Goal: Information Seeking & Learning: Find specific page/section

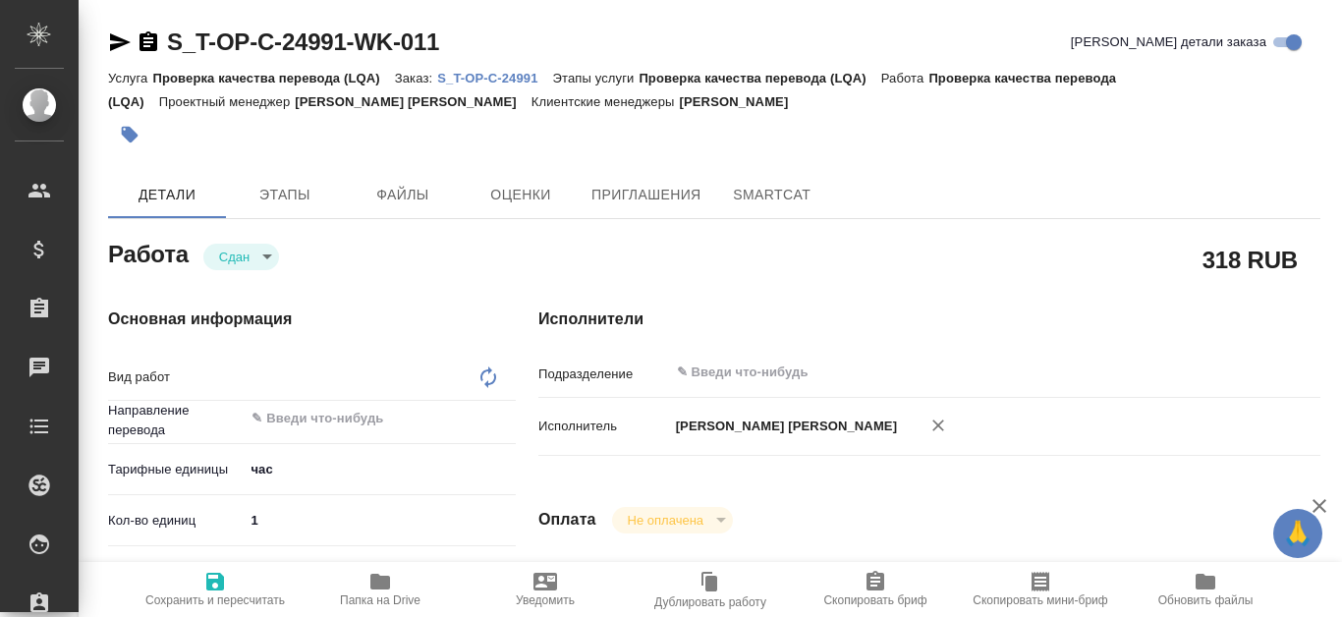
type textarea "x"
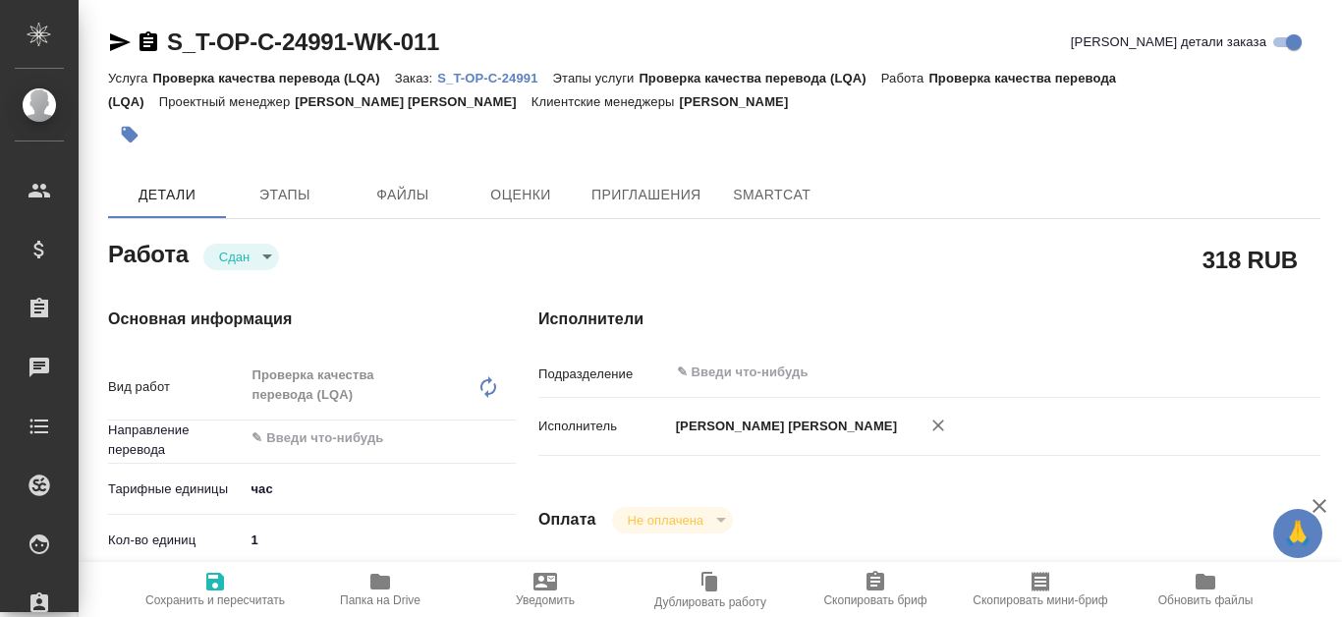
type textarea "Проверка качества перевода (LQA)"
type textarea "x"
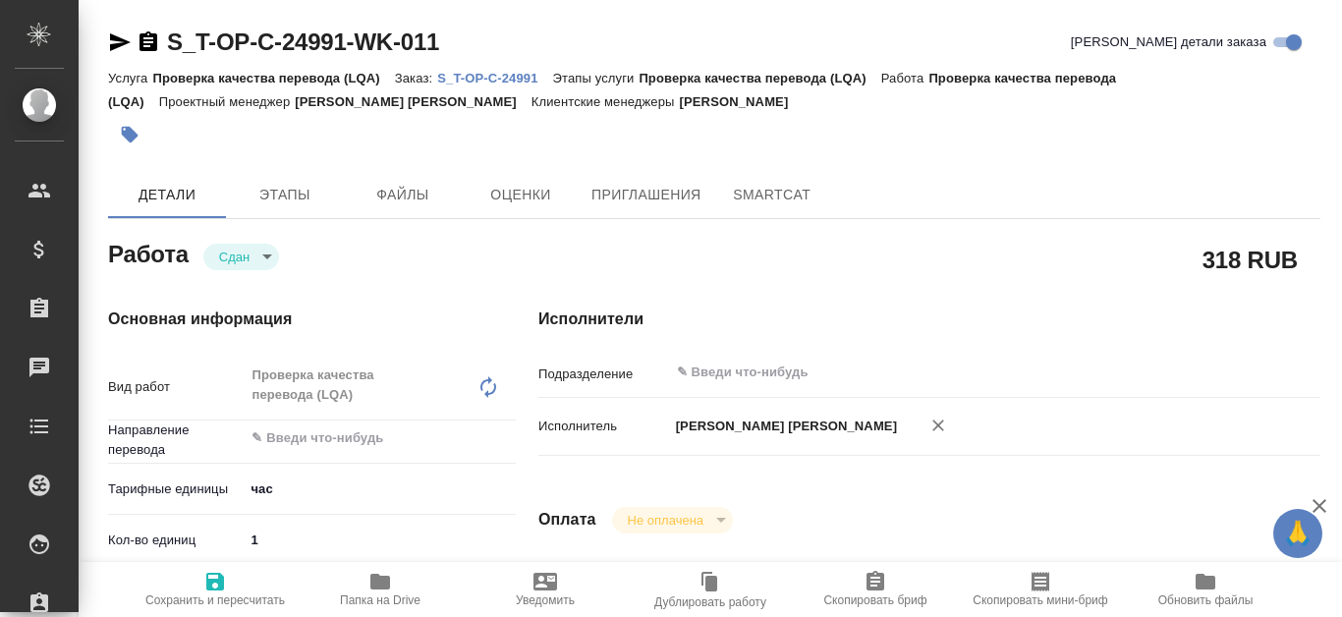
type textarea "x"
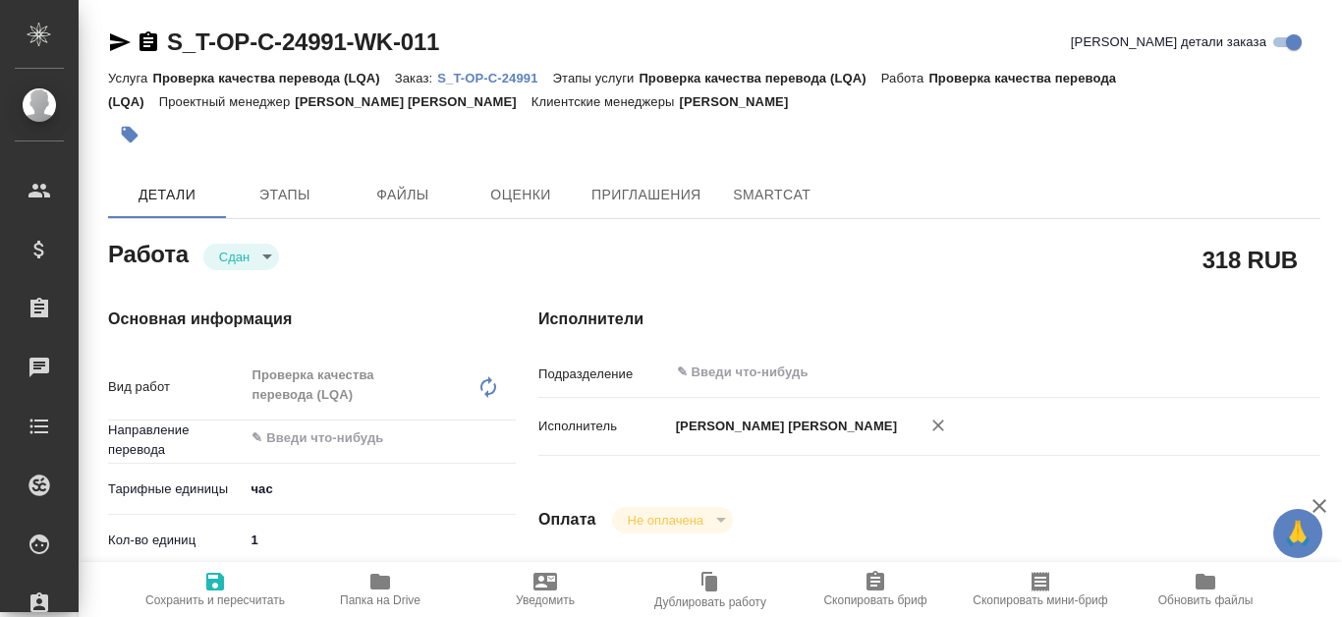
type textarea "x"
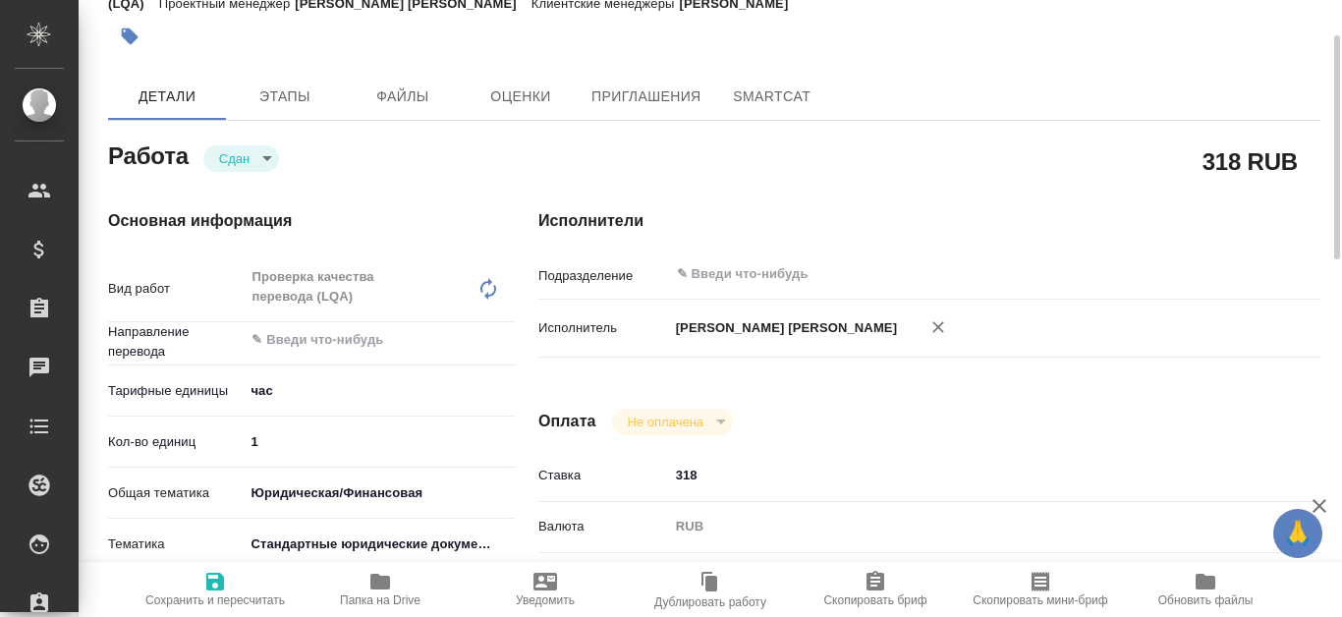
type textarea "x"
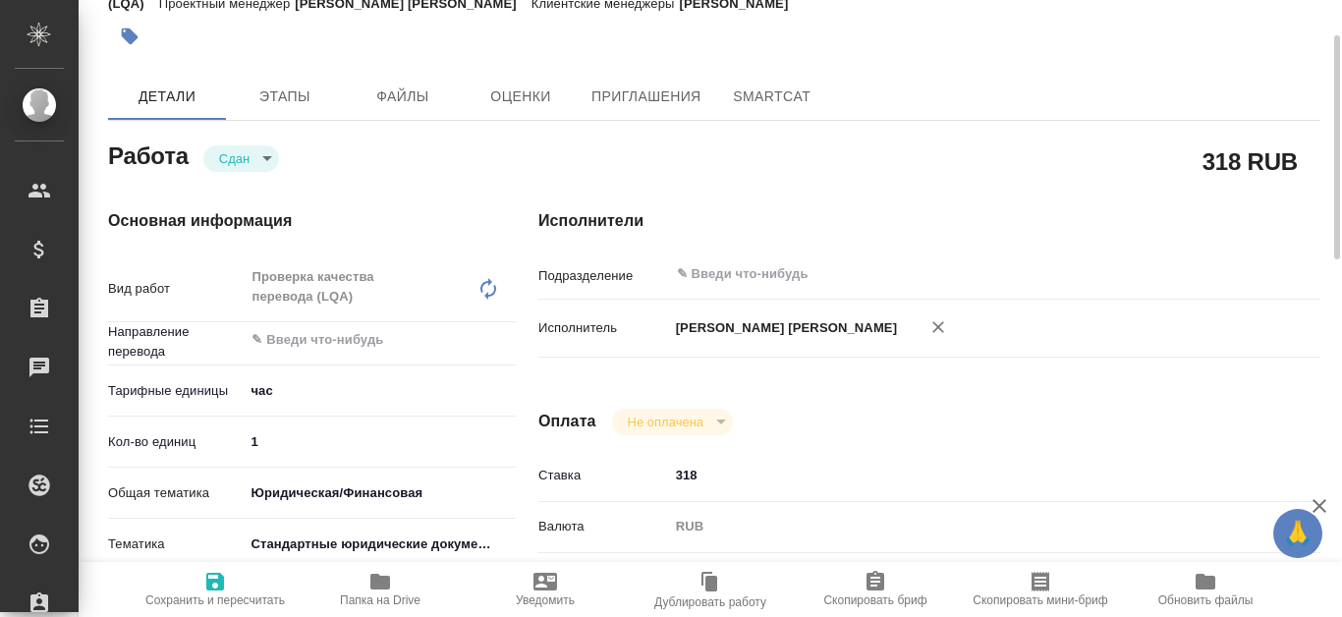
scroll to position [688, 0]
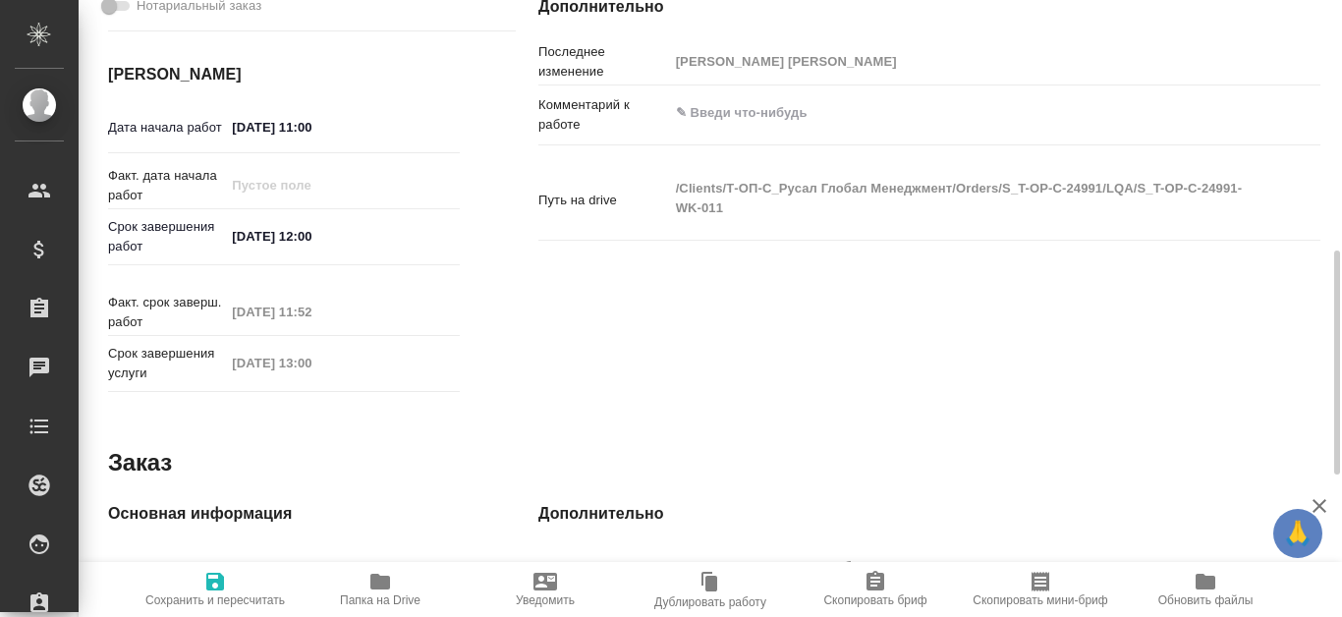
type textarea "x"
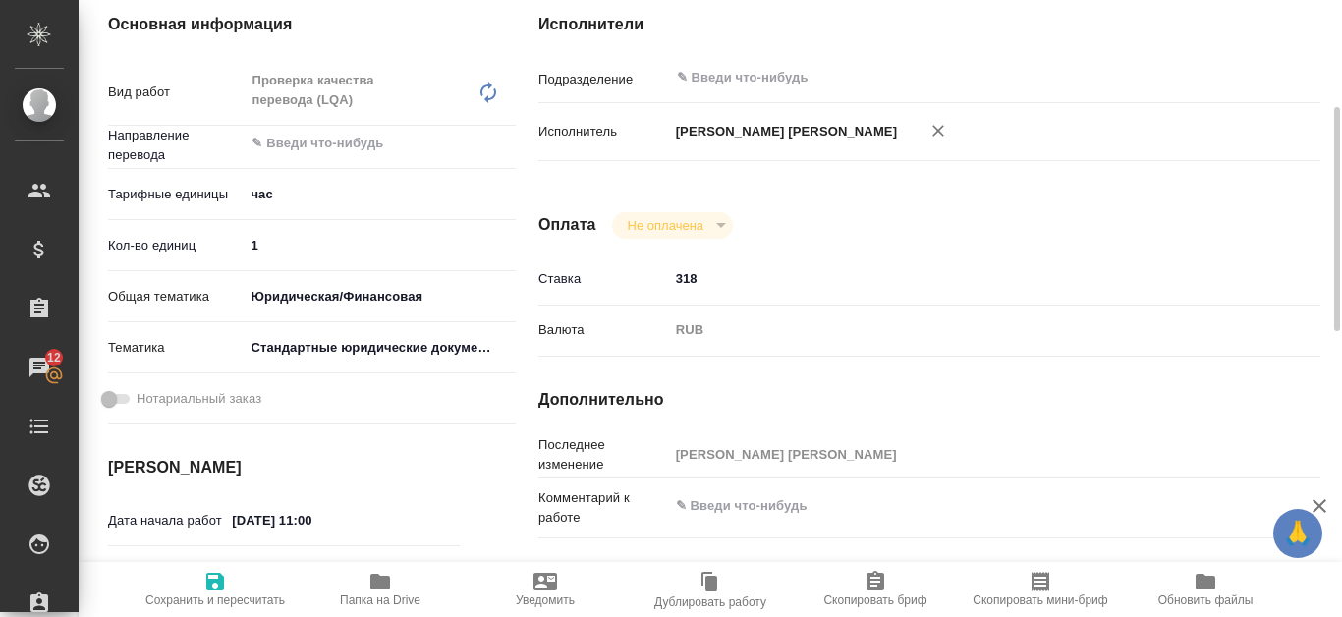
scroll to position [0, 0]
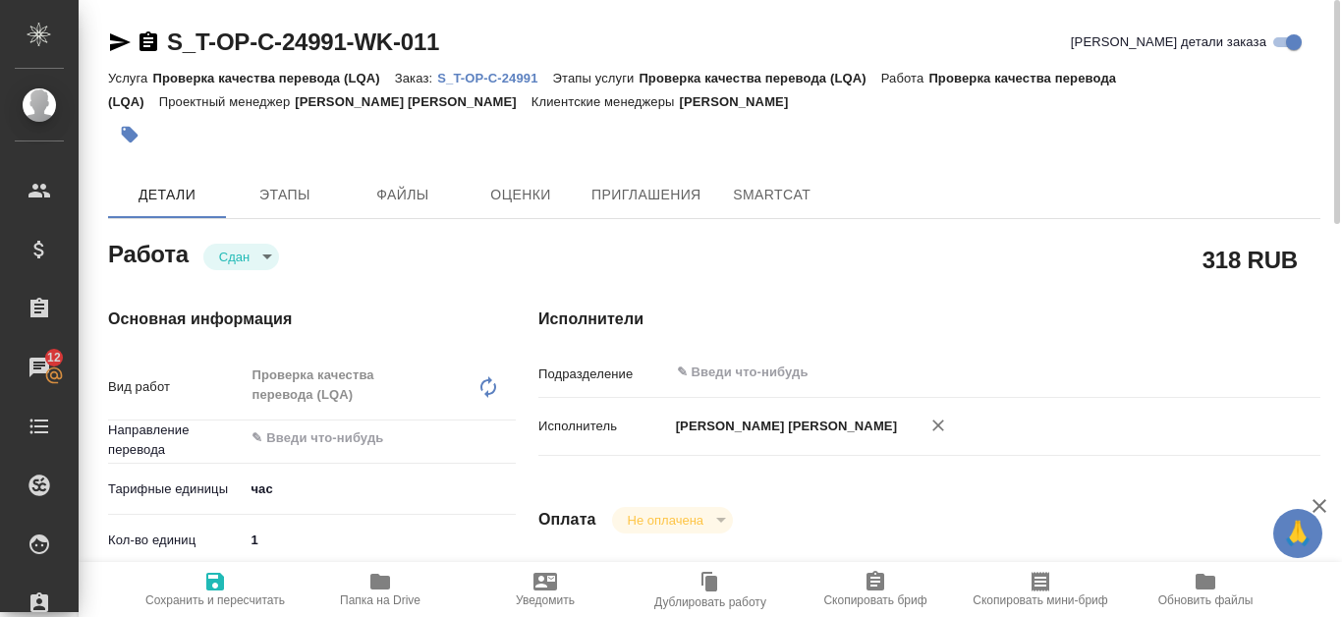
click at [473, 73] on p "S_T-OP-C-24991" at bounding box center [494, 78] width 115 height 15
type textarea "x"
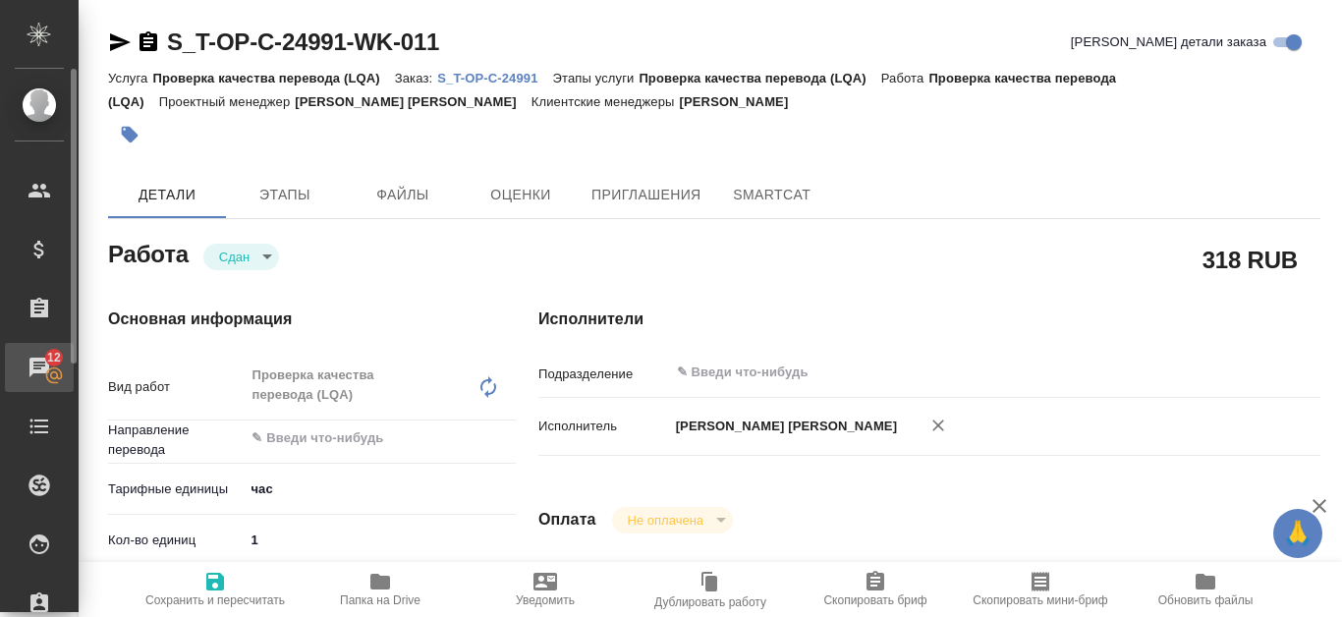
type textarea "x"
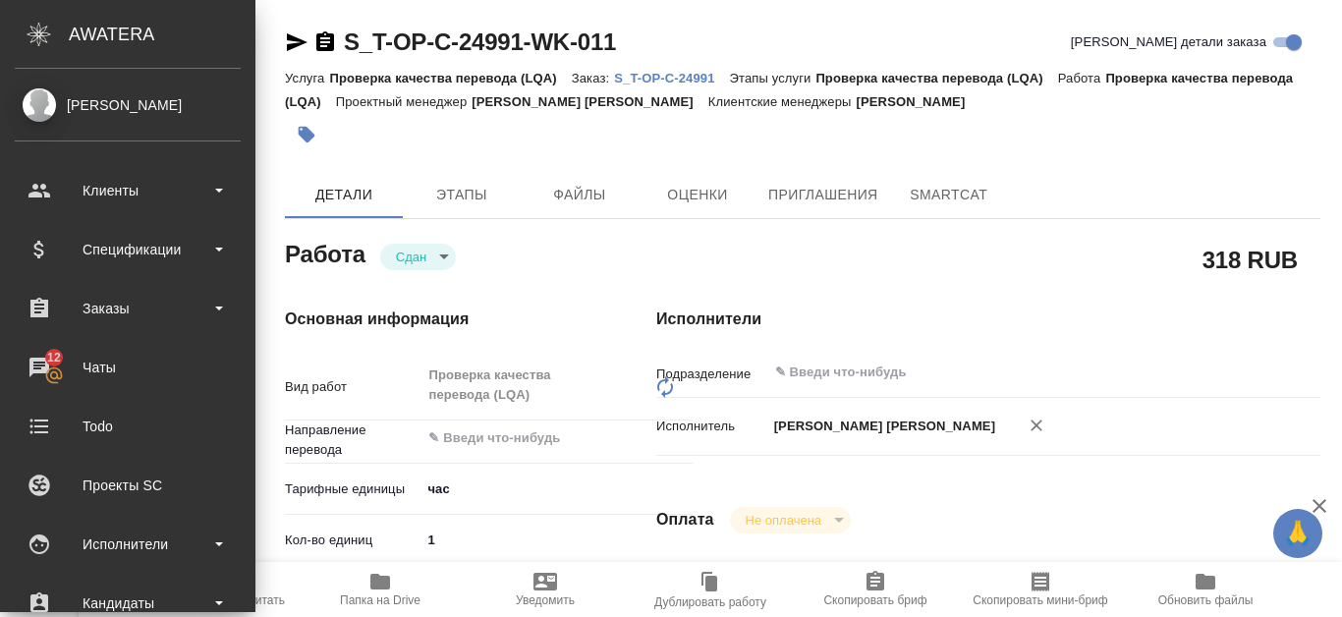
type textarea "x"
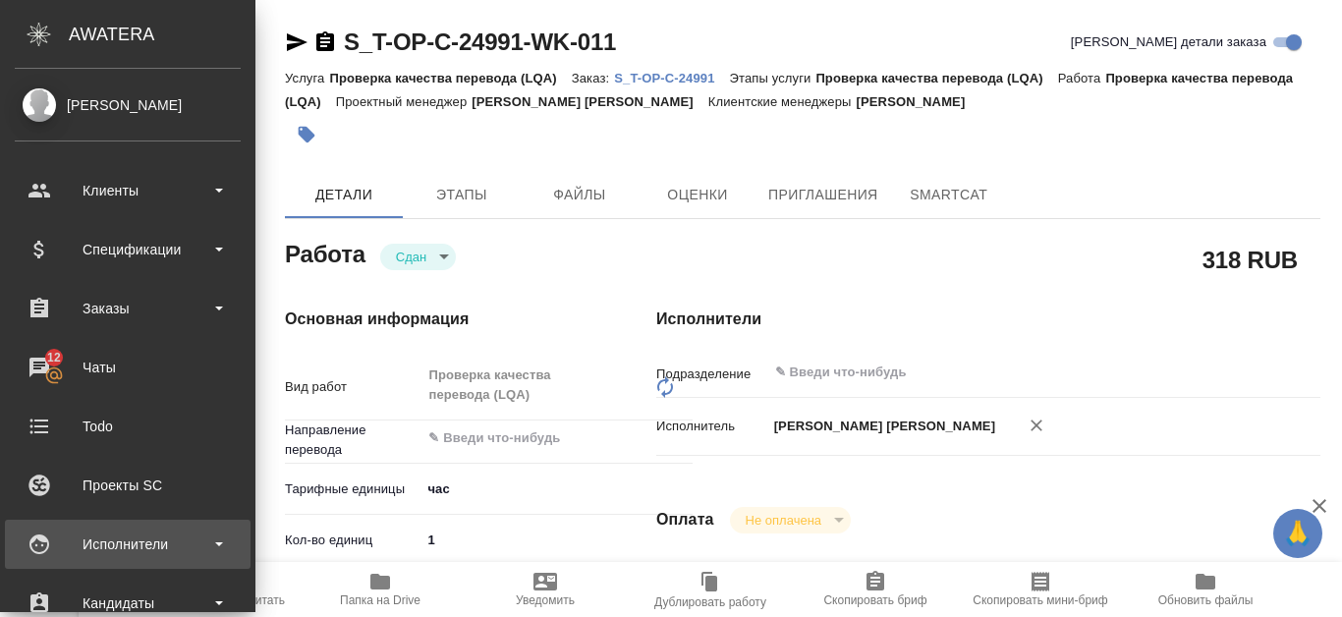
click at [164, 534] on div "Исполнители" at bounding box center [128, 543] width 226 height 29
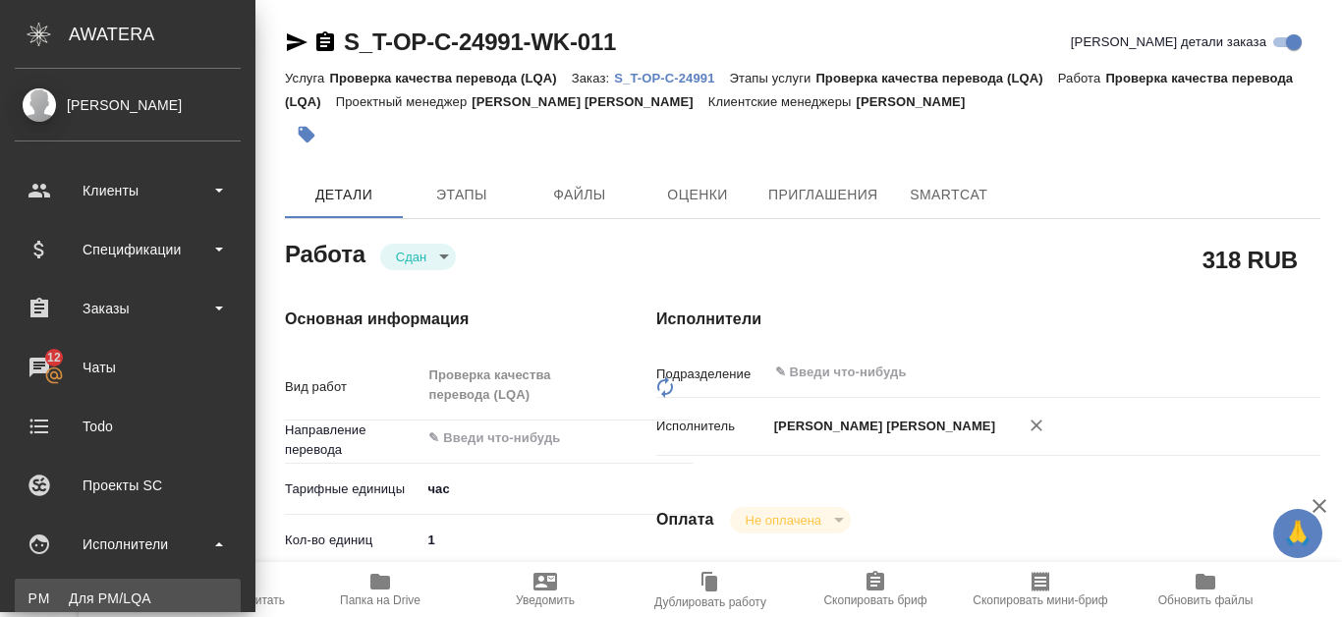
click at [149, 594] on div "Для PM/LQA" at bounding box center [128, 598] width 206 height 20
type textarea "x"
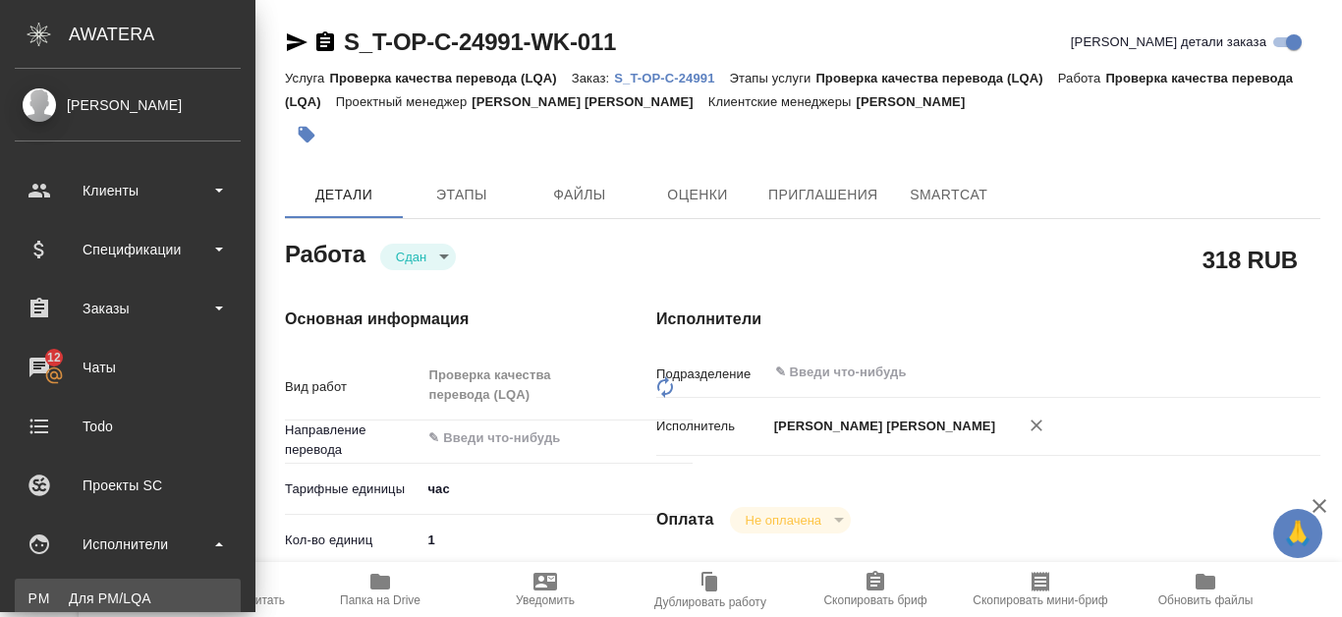
type textarea "x"
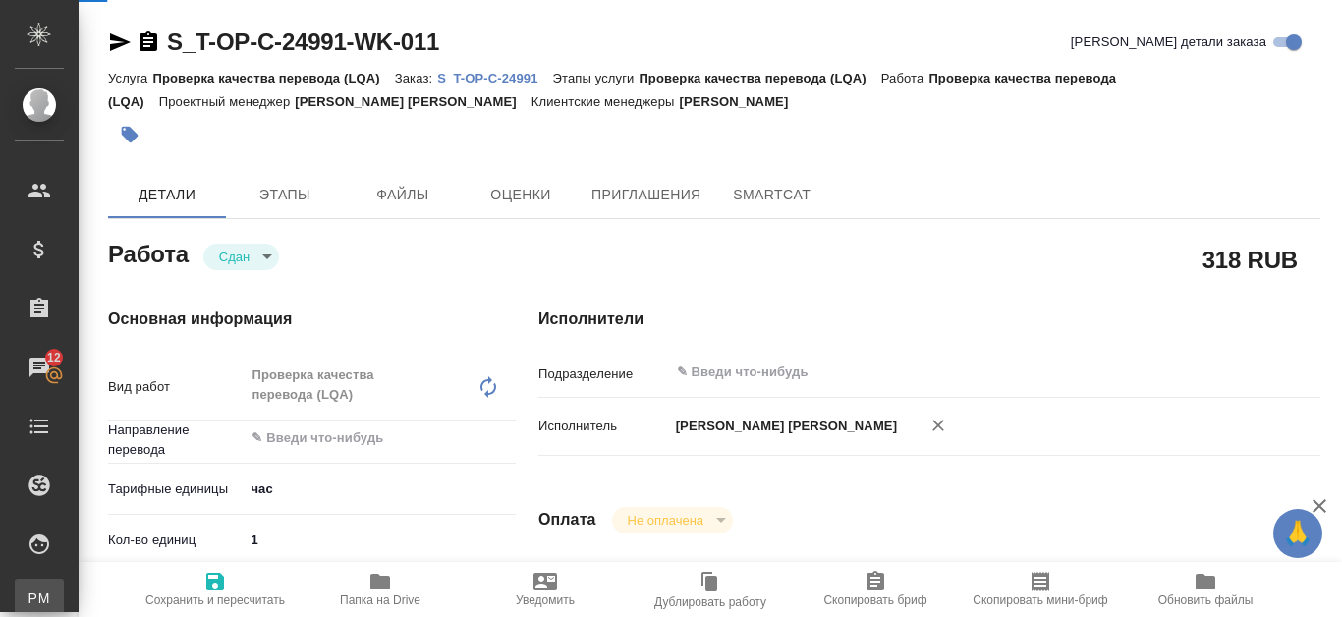
type textarea "x"
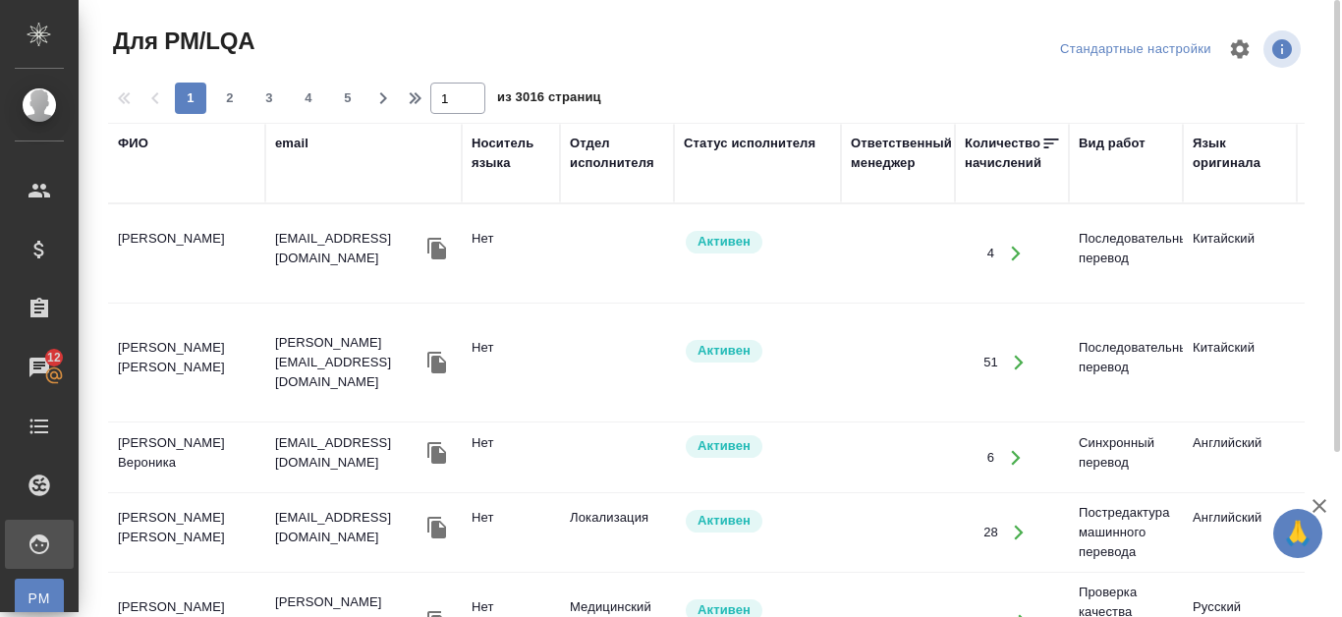
click at [137, 144] on div "ФИО" at bounding box center [133, 144] width 30 height 20
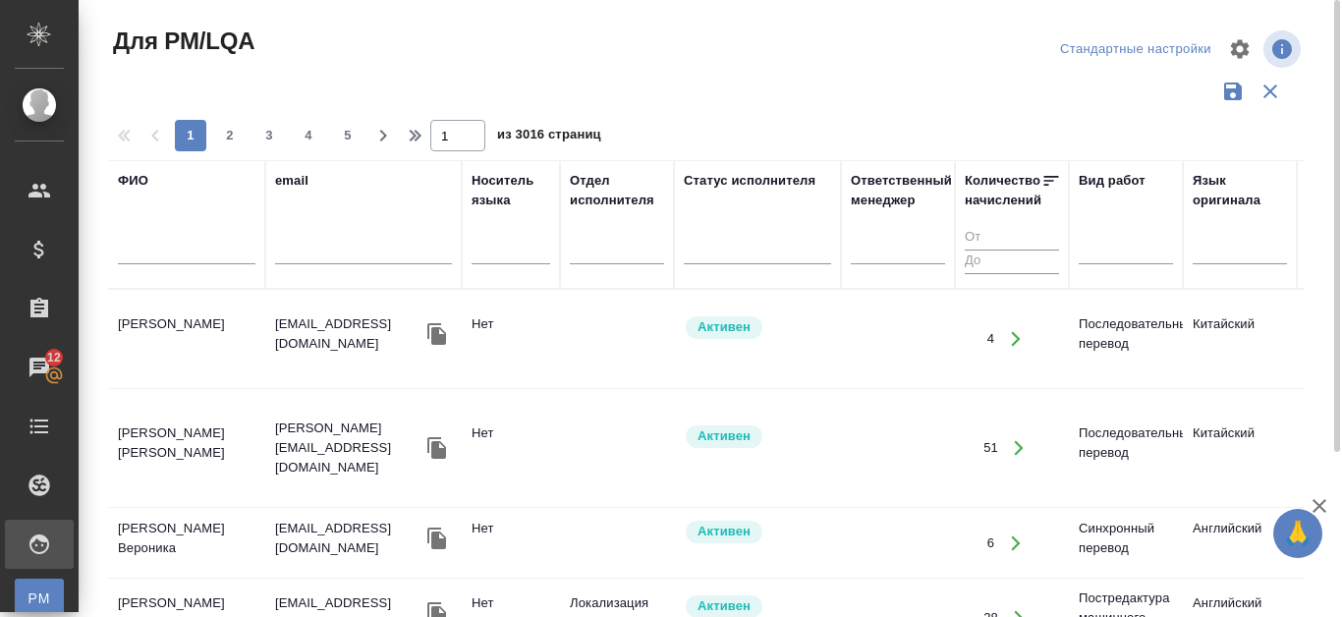
click at [145, 248] on input "text" at bounding box center [187, 252] width 138 height 25
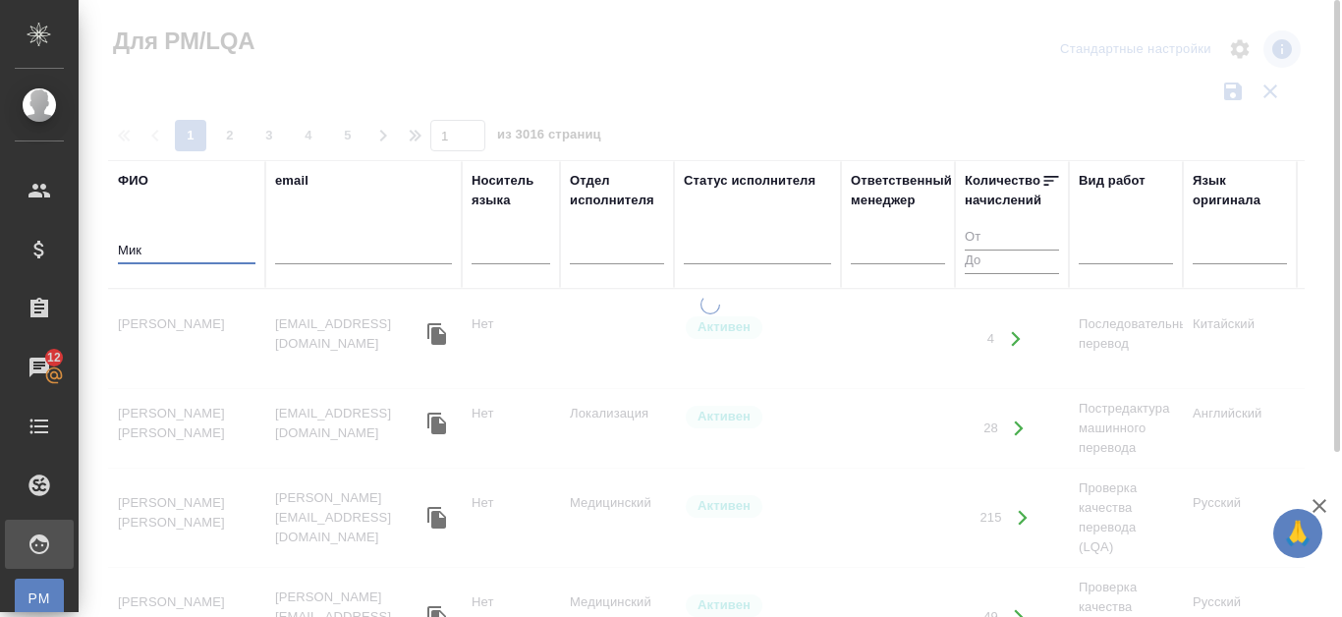
type input "Мик"
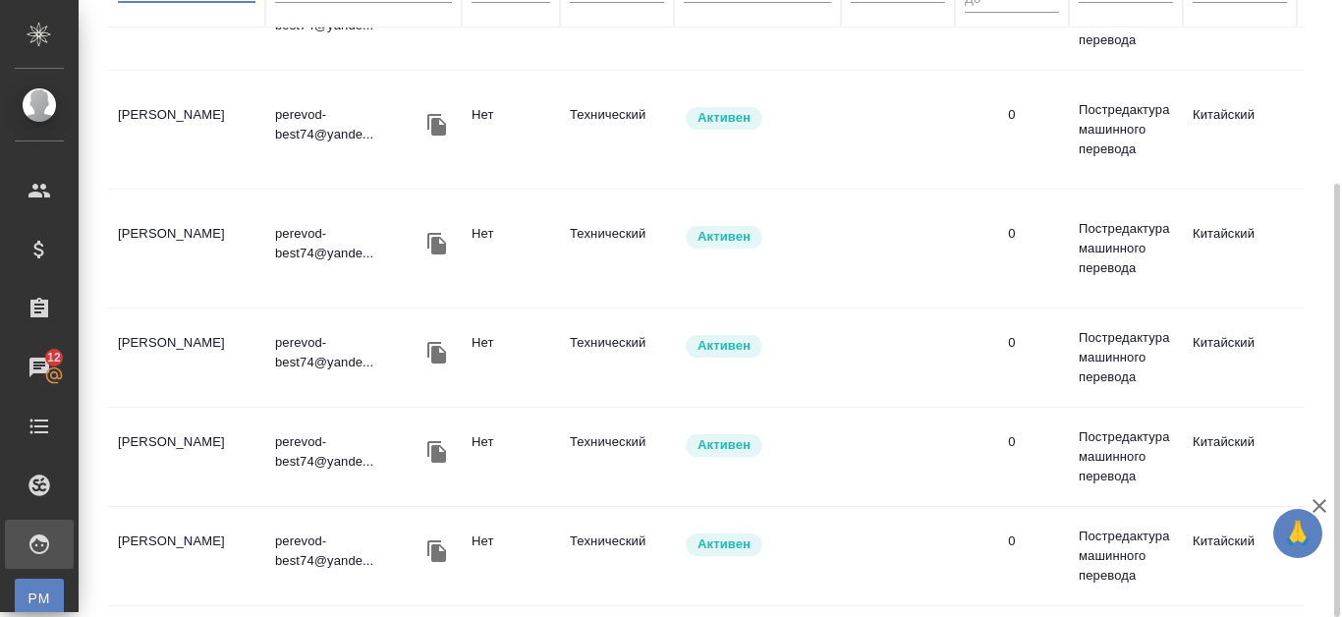
scroll to position [163, 0]
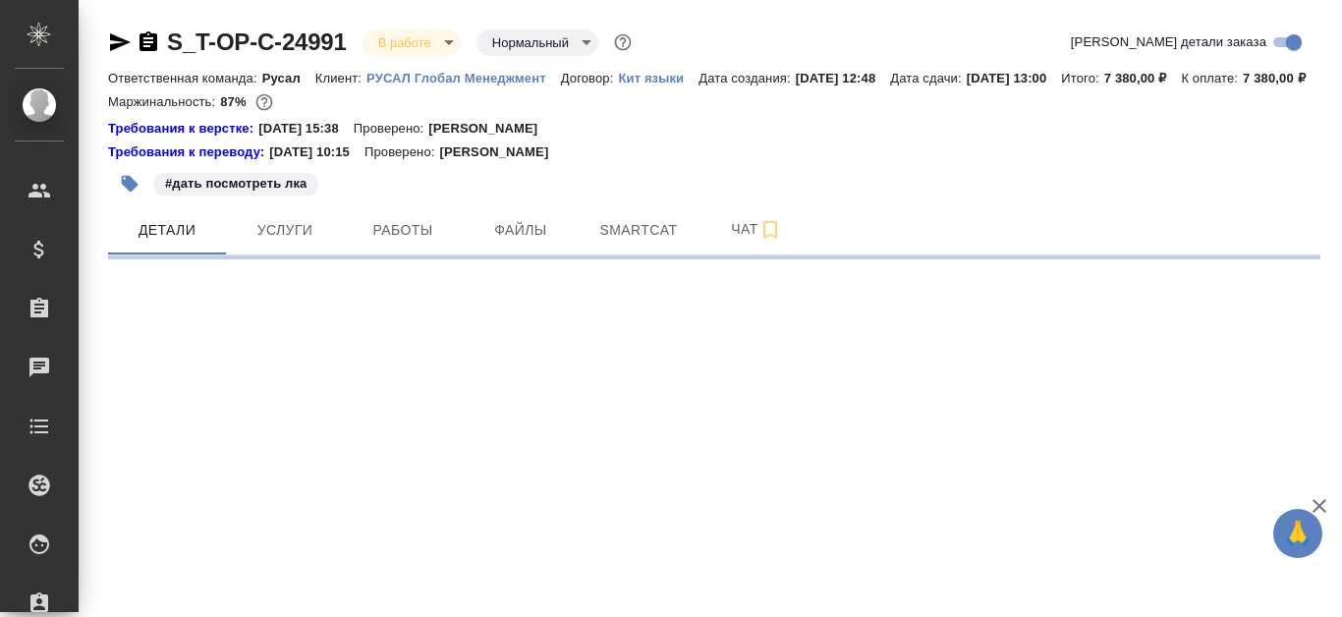
select select "RU"
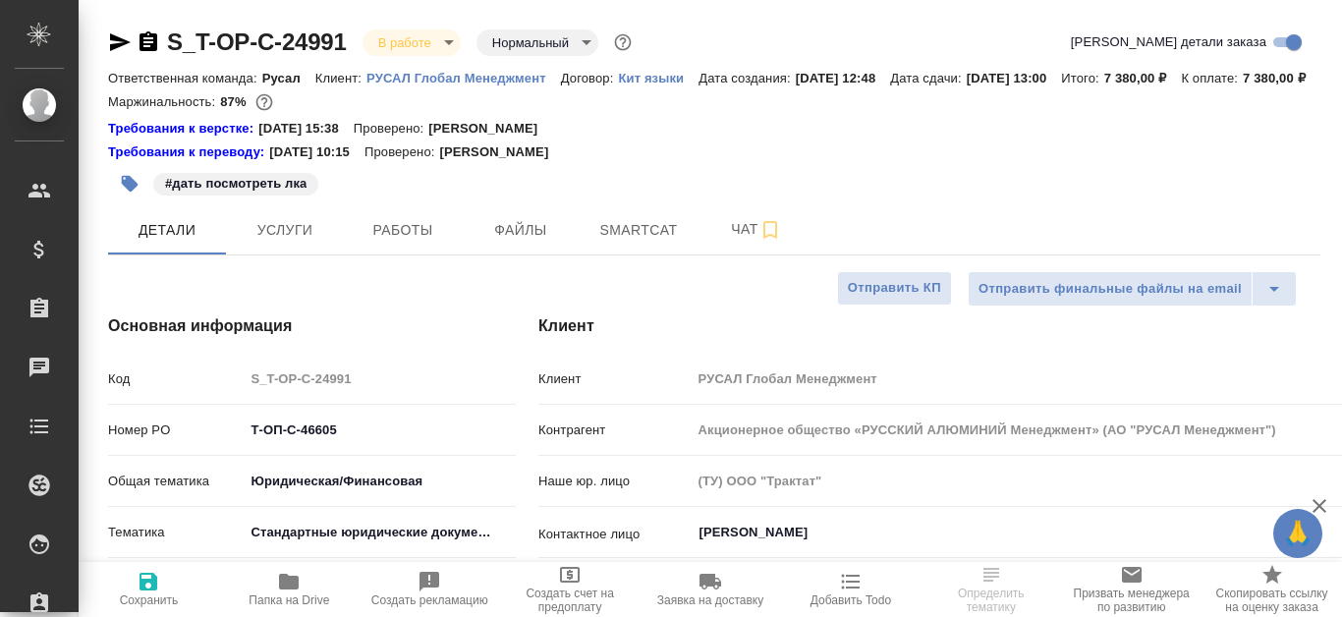
type textarea "x"
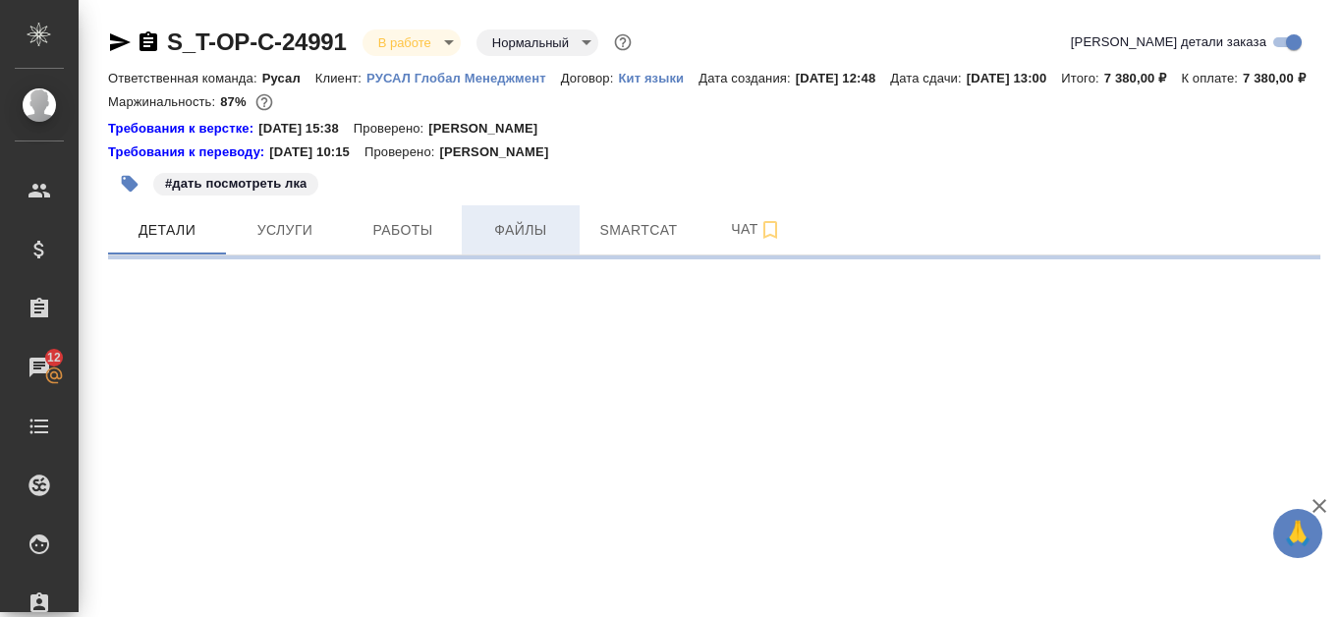
select select "RU"
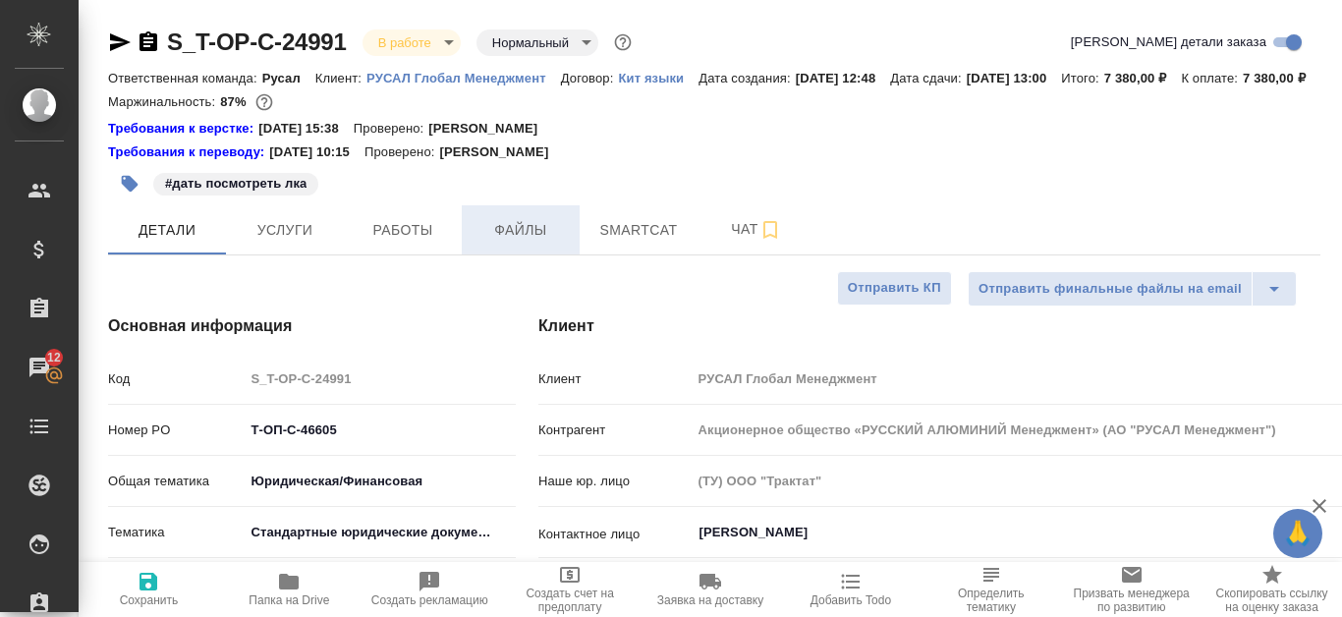
type textarea "x"
click at [427, 243] on span "Работы" at bounding box center [403, 230] width 94 height 25
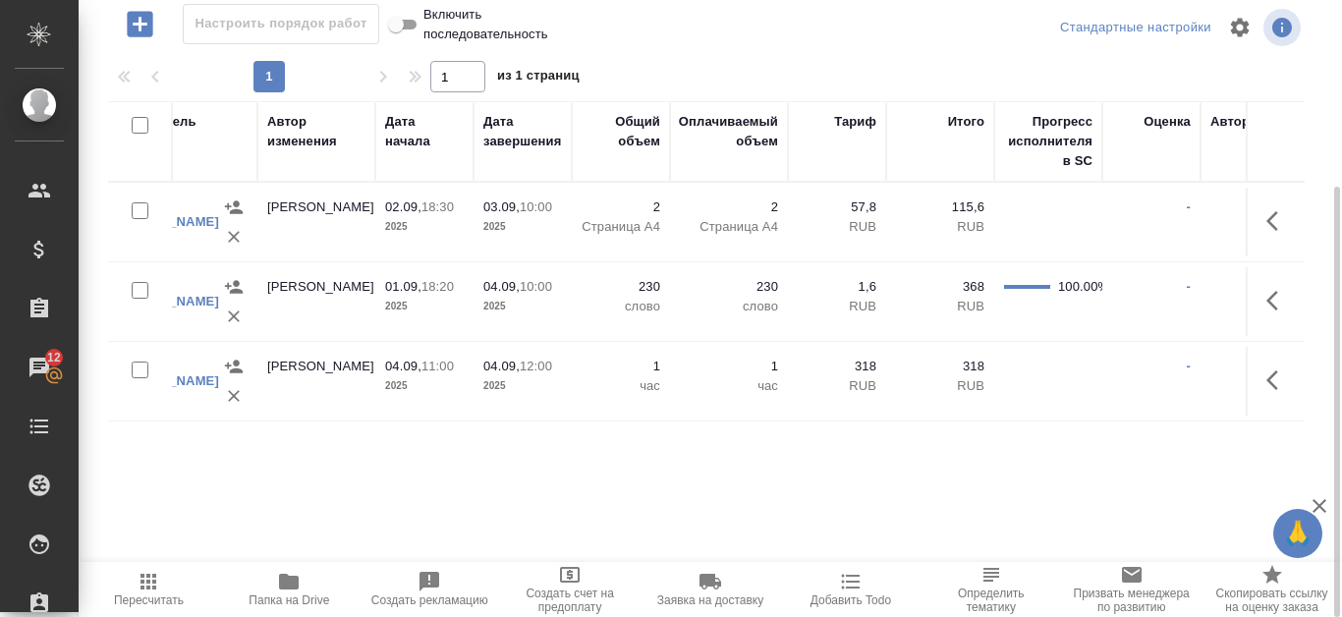
scroll to position [0, 731]
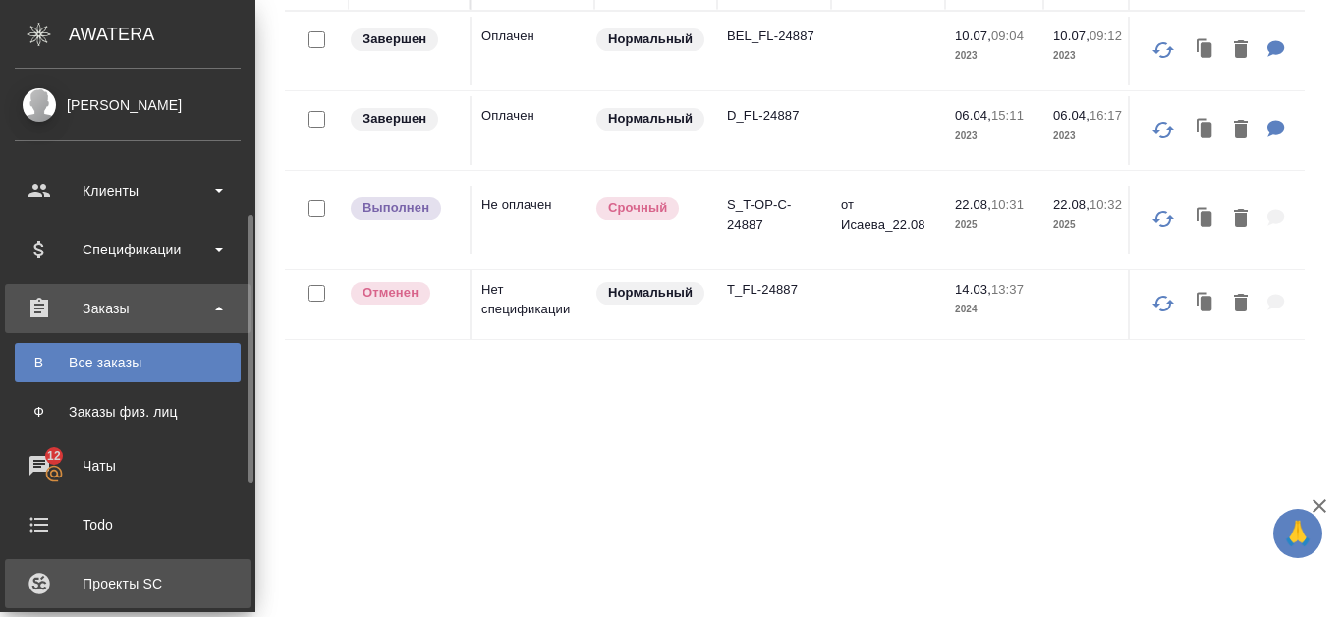
scroll to position [98, 0]
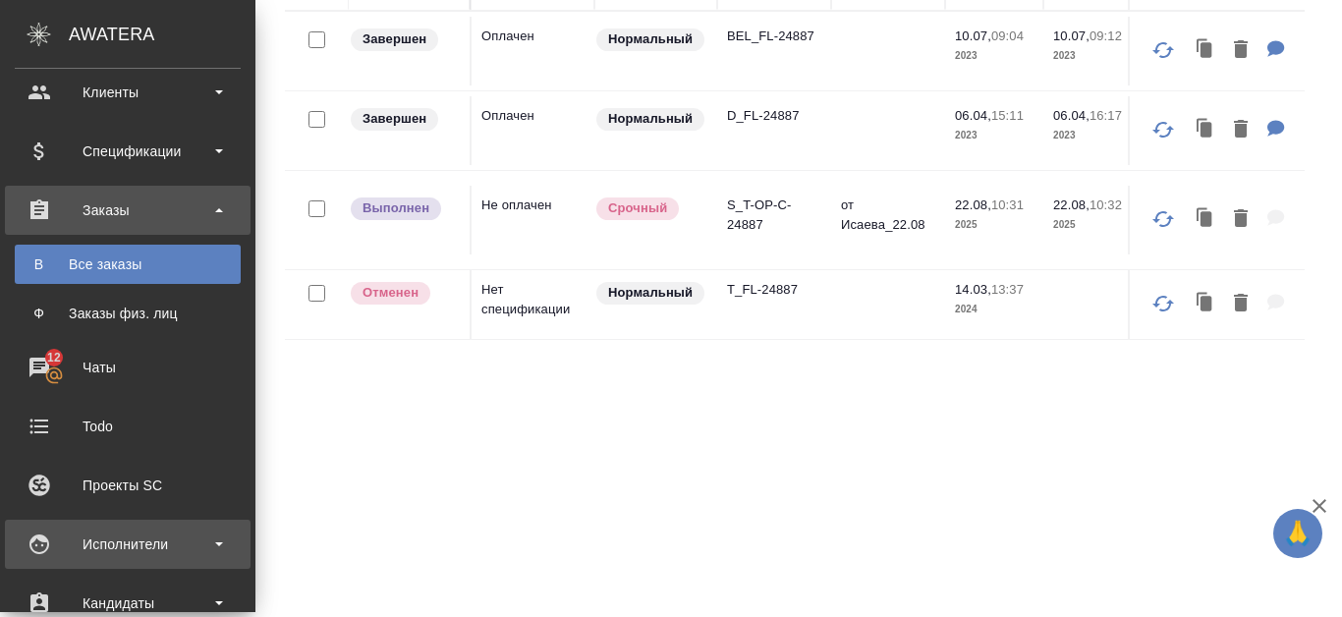
click at [98, 537] on div "Исполнители" at bounding box center [128, 543] width 226 height 29
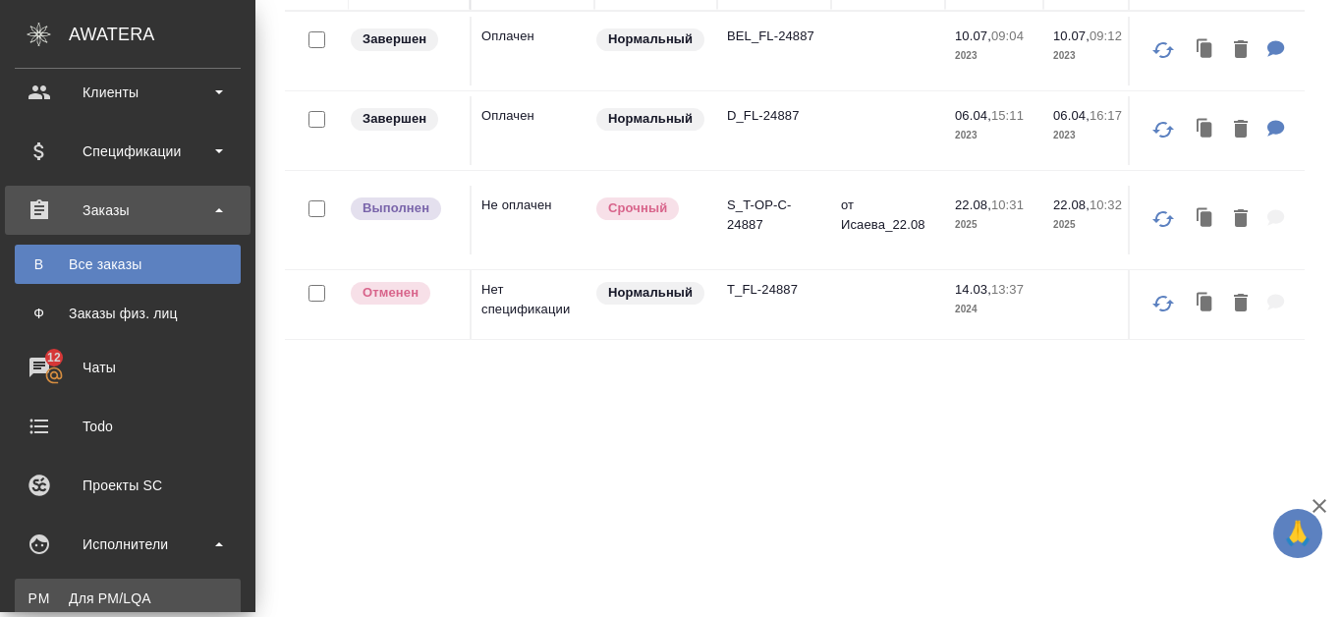
click at [141, 586] on link "PM Для PM/LQA" at bounding box center [128, 598] width 226 height 39
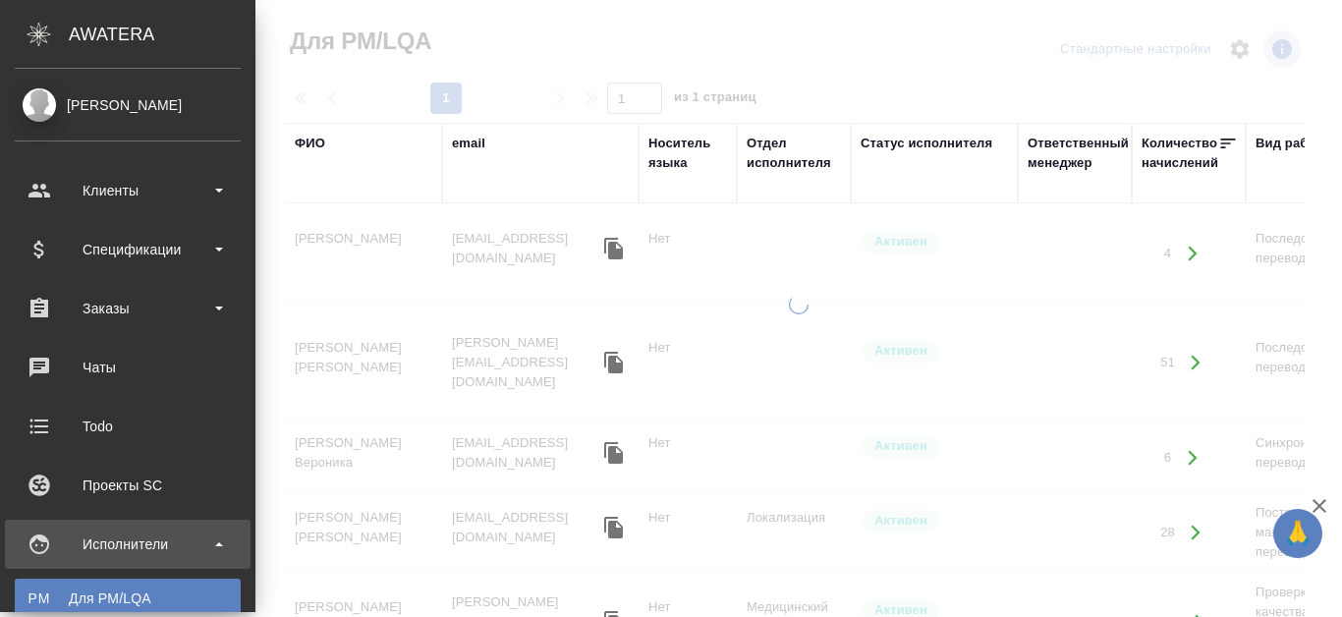
click at [295, 144] on div "ФИО" at bounding box center [310, 144] width 30 height 20
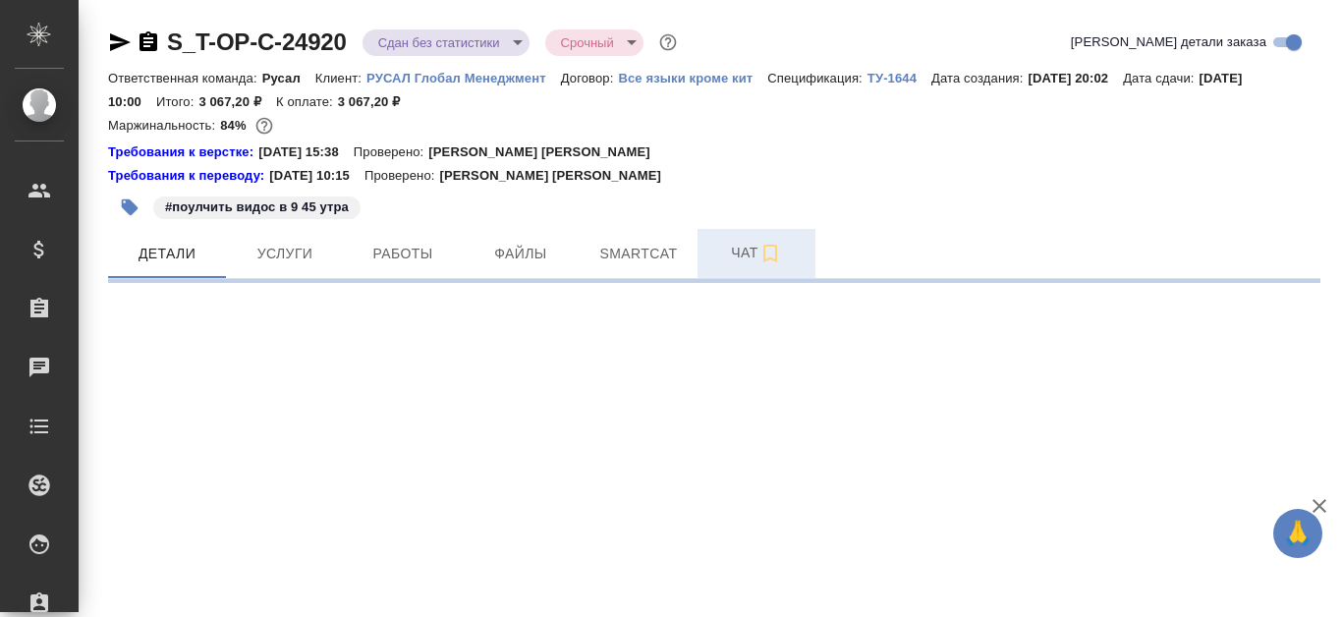
select select "RU"
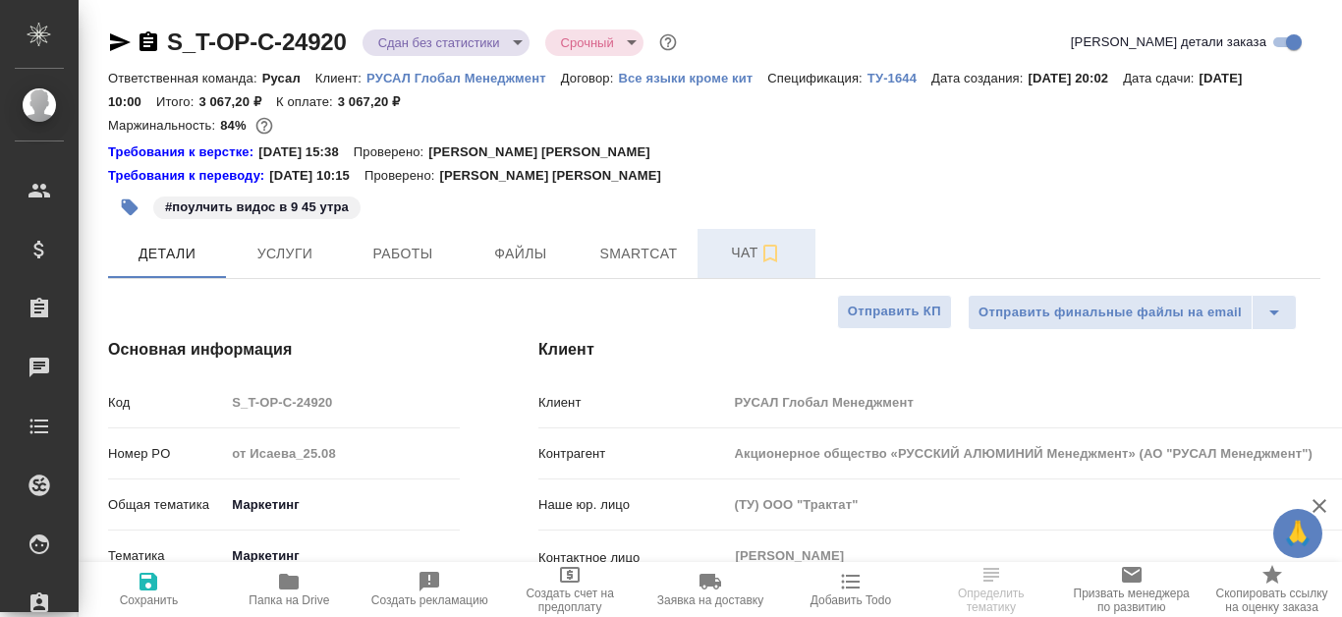
type textarea "x"
type input "[PERSON_NAME]"
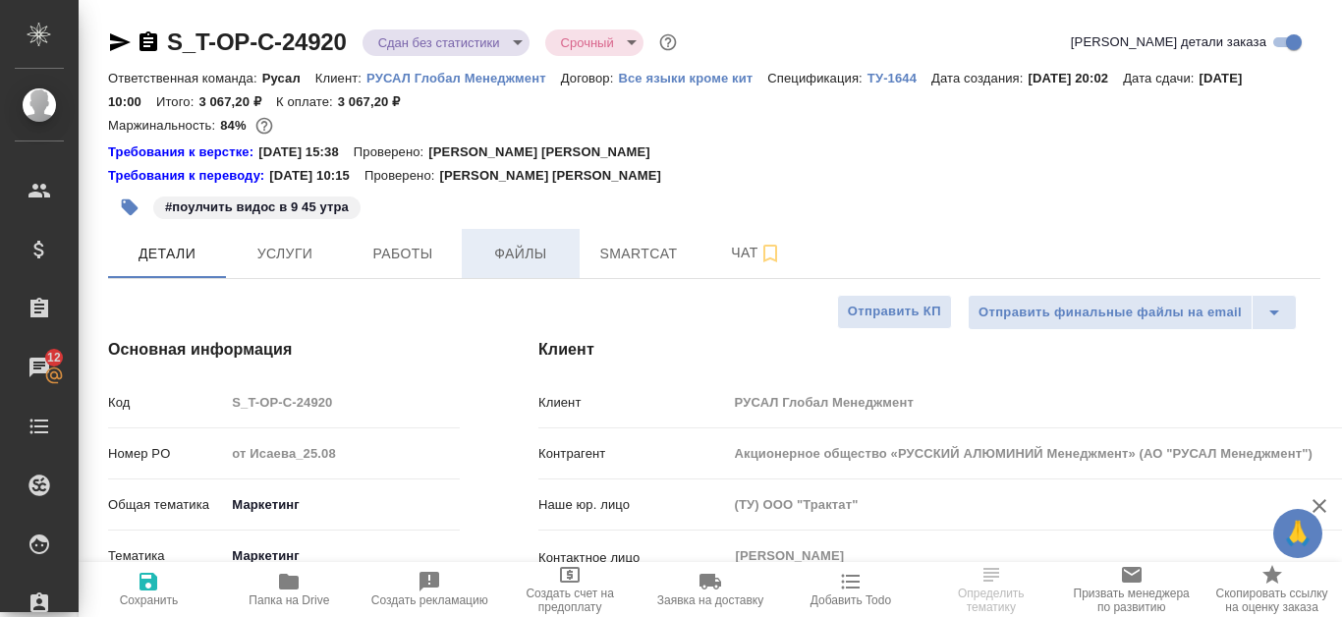
click at [539, 255] on span "Файлы" at bounding box center [520, 254] width 94 height 25
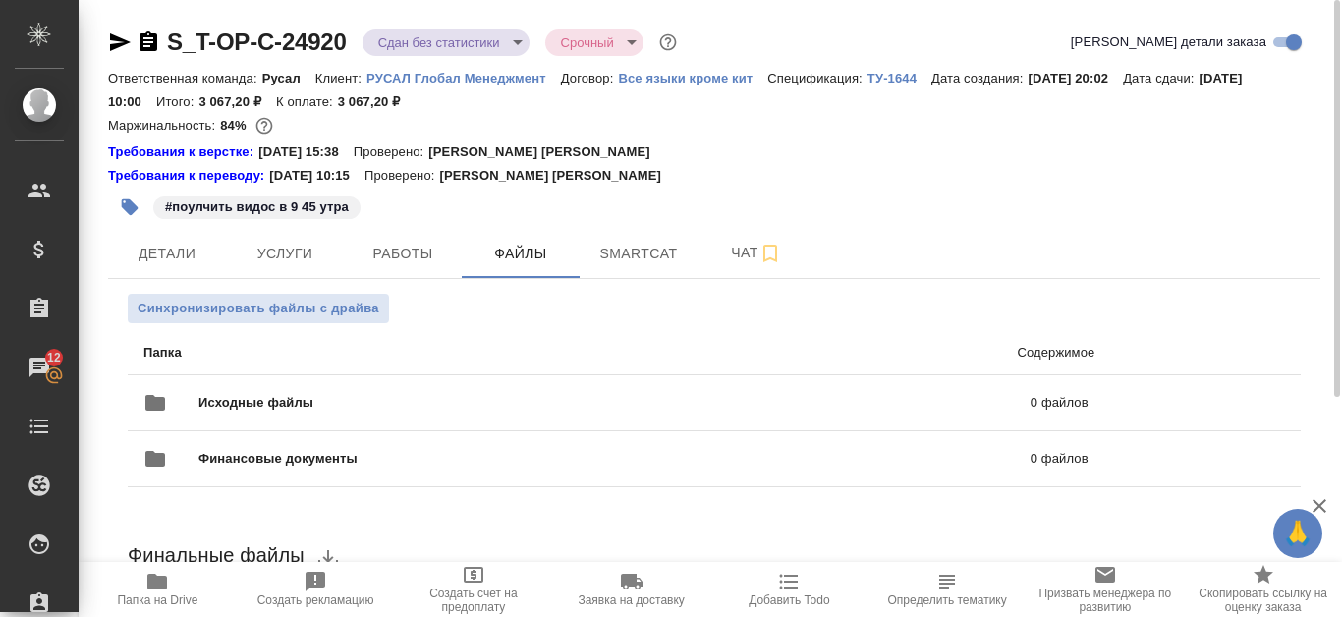
click at [155, 47] on icon "button" at bounding box center [148, 41] width 18 height 20
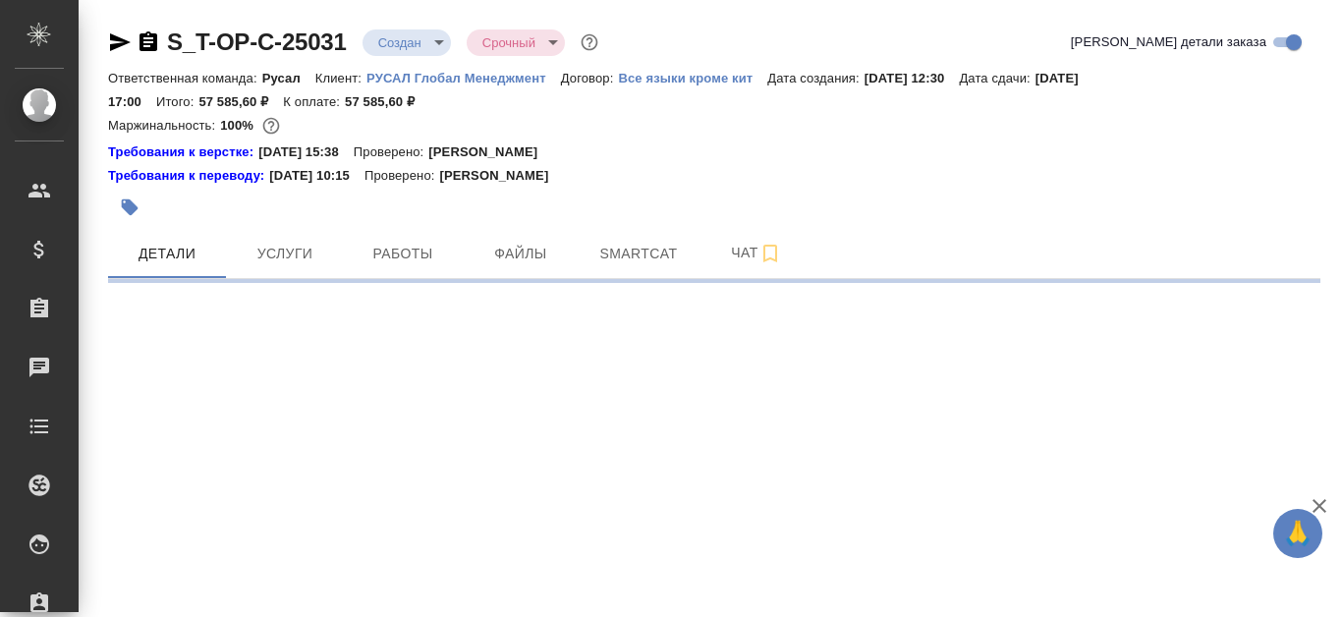
select select "RU"
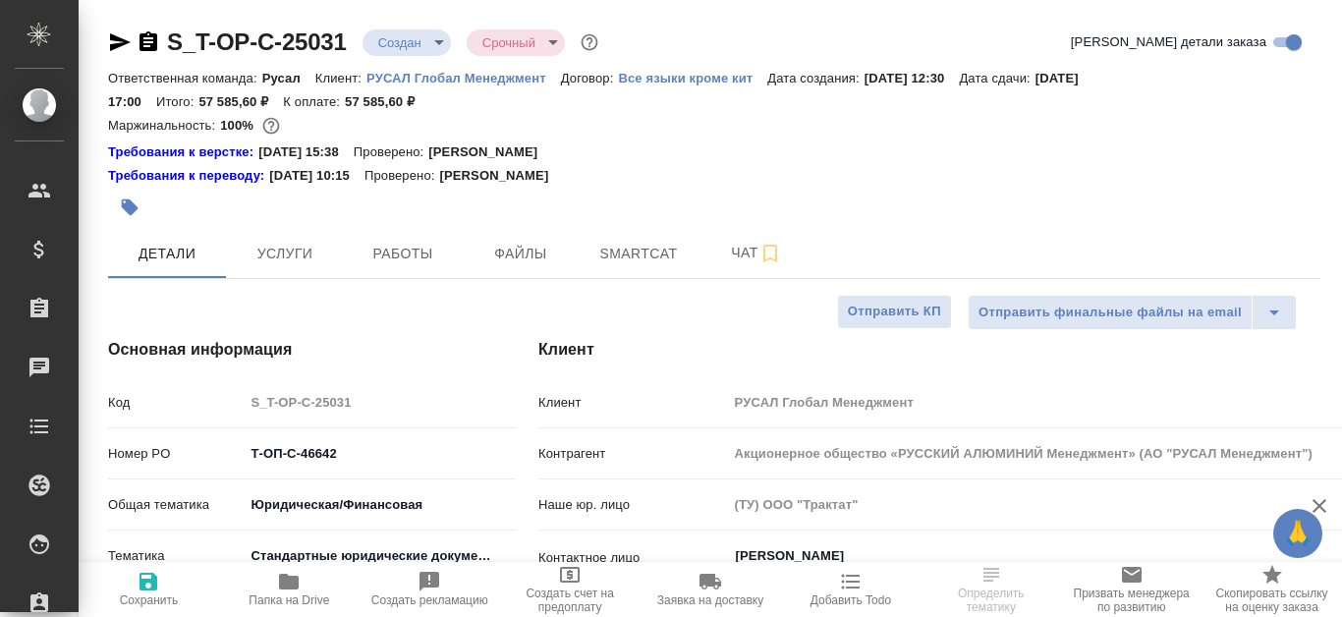
type textarea "x"
click at [426, 249] on span "Работы" at bounding box center [403, 254] width 94 height 25
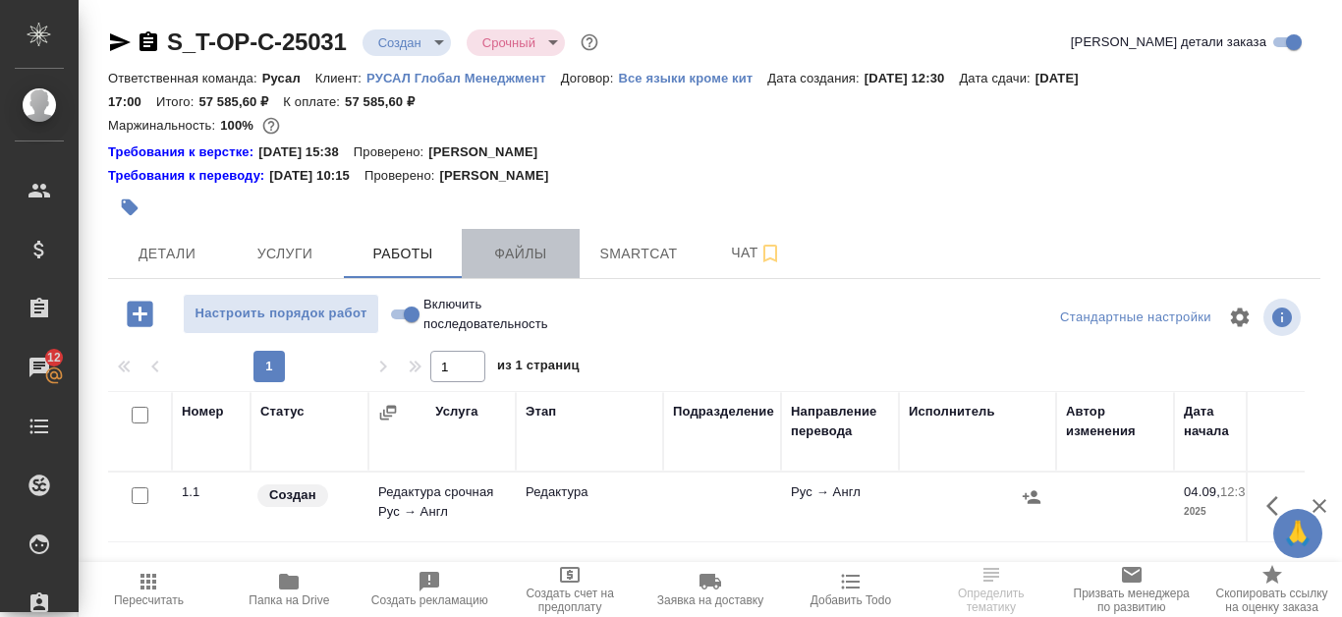
click at [561, 251] on span "Файлы" at bounding box center [520, 254] width 94 height 25
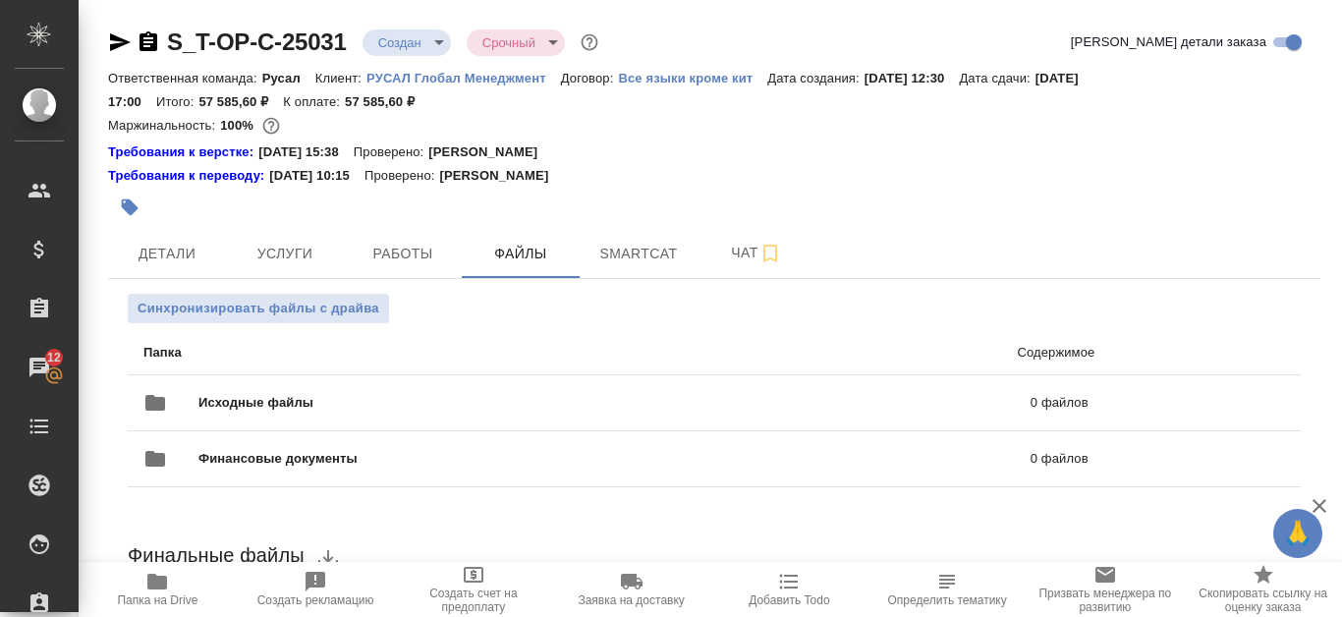
scroll to position [165, 0]
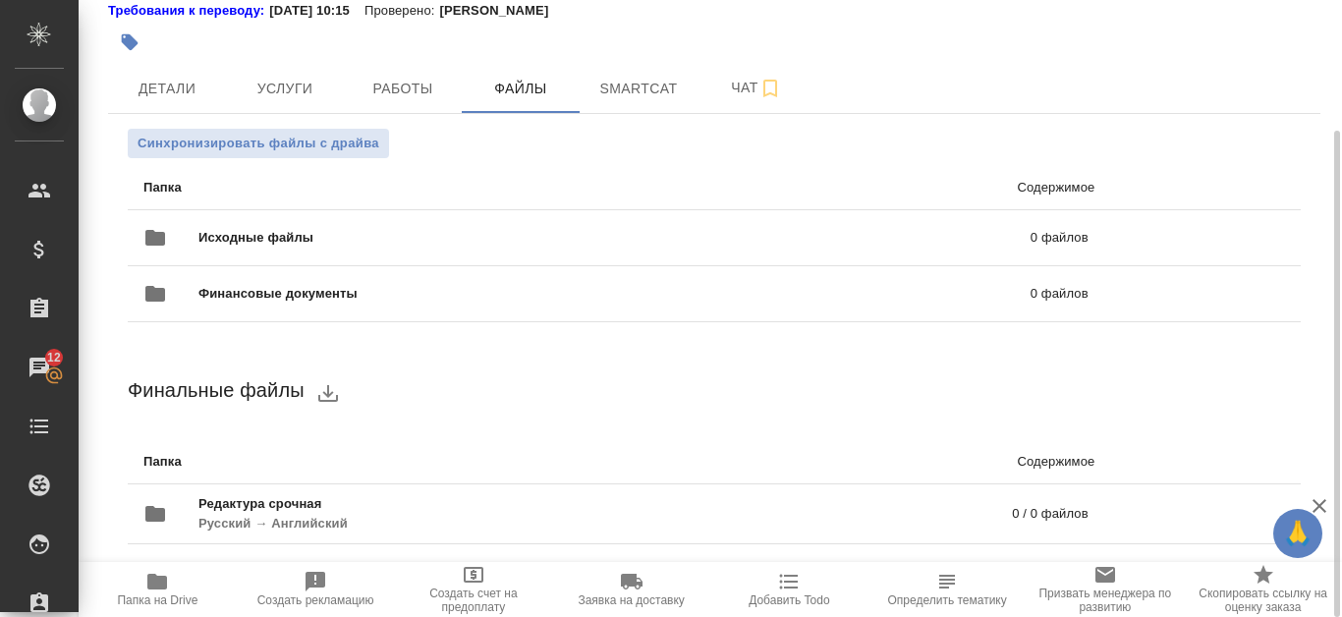
click at [166, 592] on icon "button" at bounding box center [157, 582] width 24 height 24
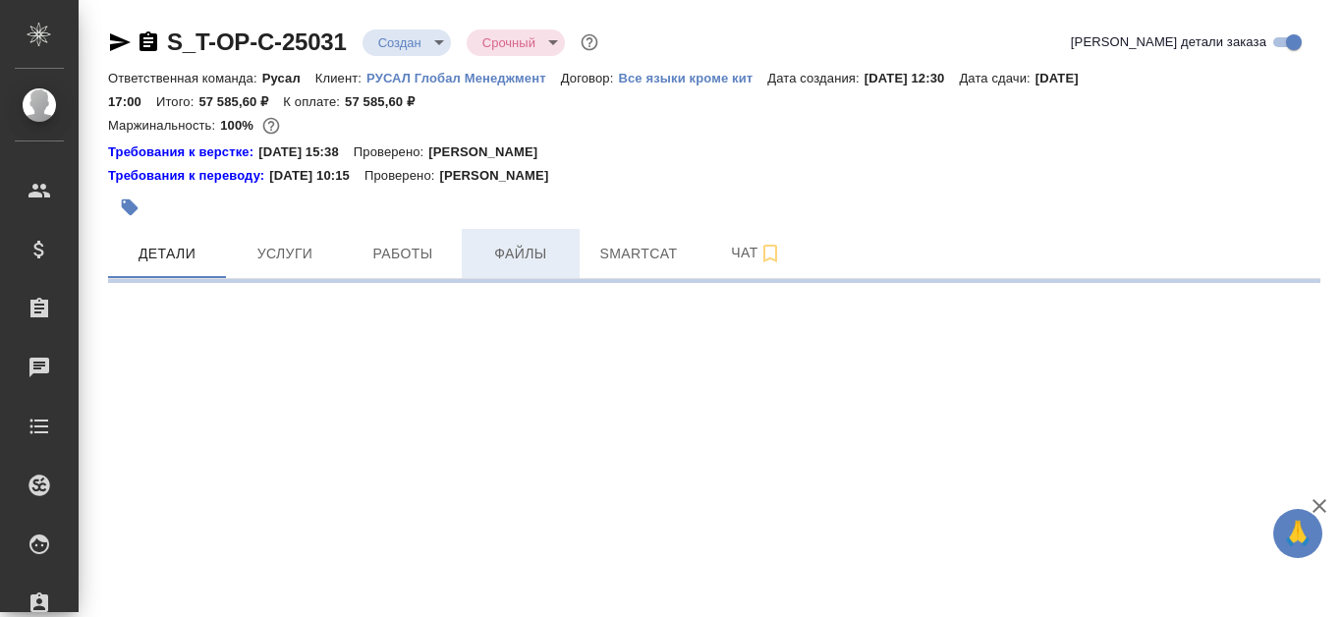
select select "RU"
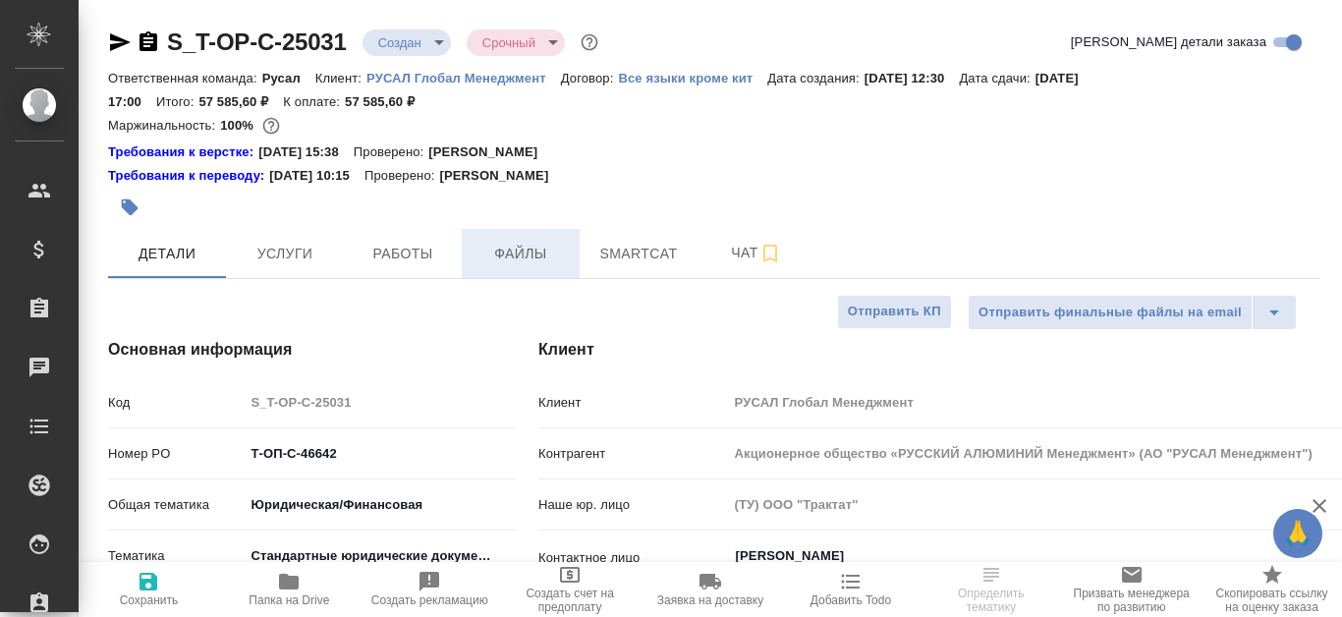
type textarea "x"
click at [510, 242] on span "Файлы" at bounding box center [520, 254] width 94 height 25
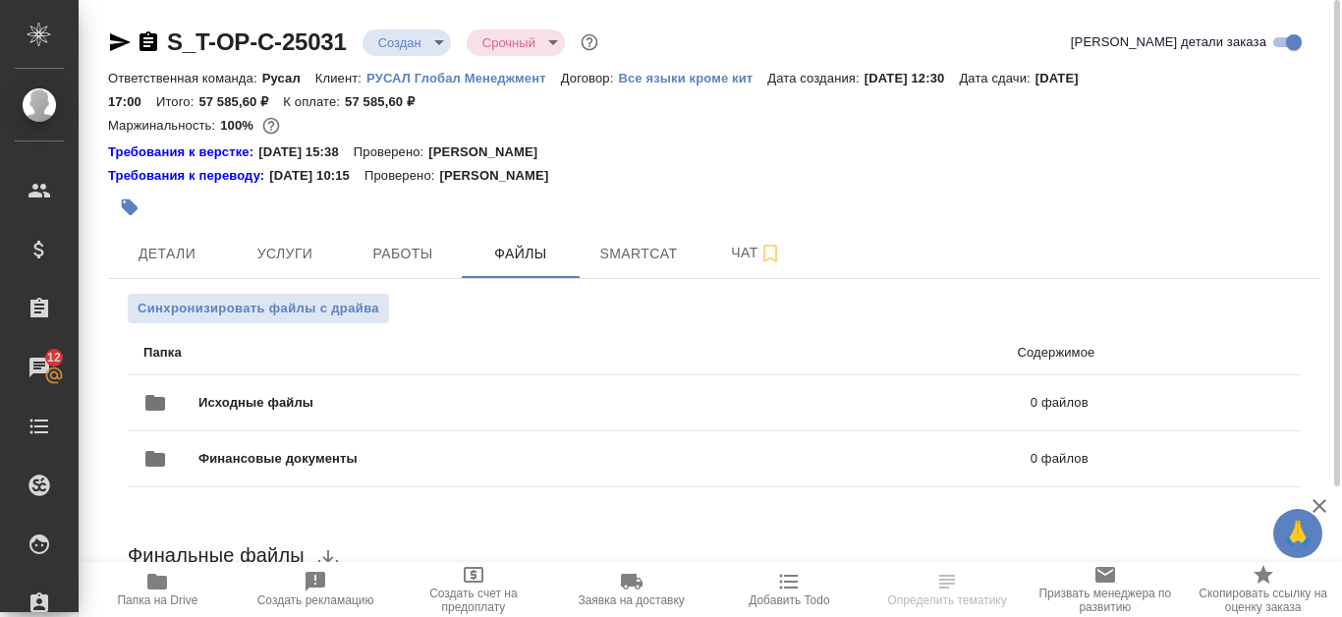
click at [169, 595] on span "Папка на Drive" at bounding box center [157, 600] width 81 height 14
